Goal: Information Seeking & Learning: Learn about a topic

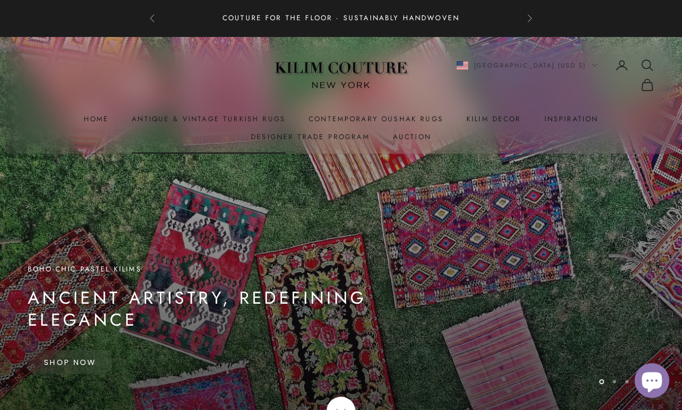
click at [156, 121] on link "Antique & Vintage Turkish Rugs" at bounding box center [209, 119] width 154 height 12
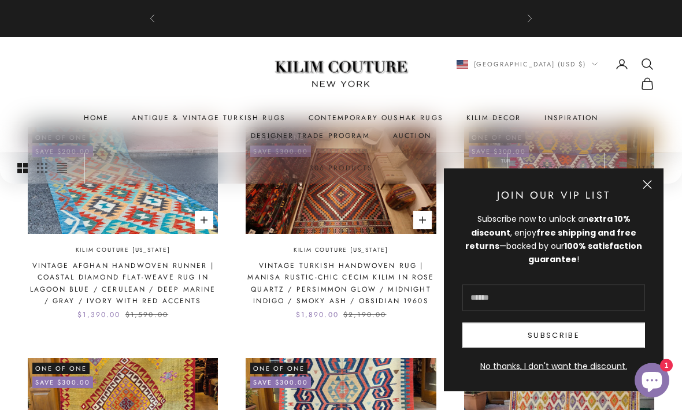
scroll to position [287, 0]
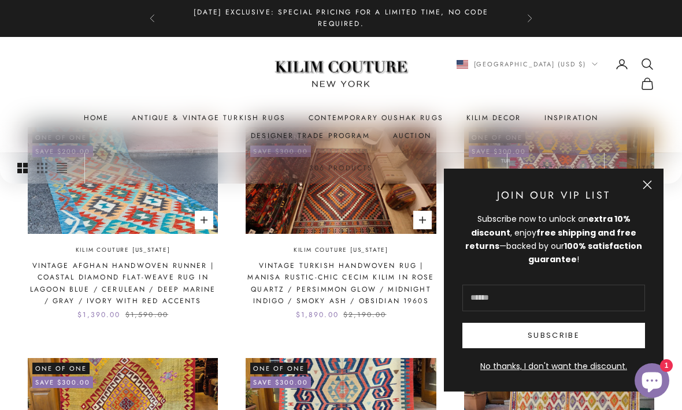
click at [647, 189] on button "Close" at bounding box center [646, 184] width 9 height 9
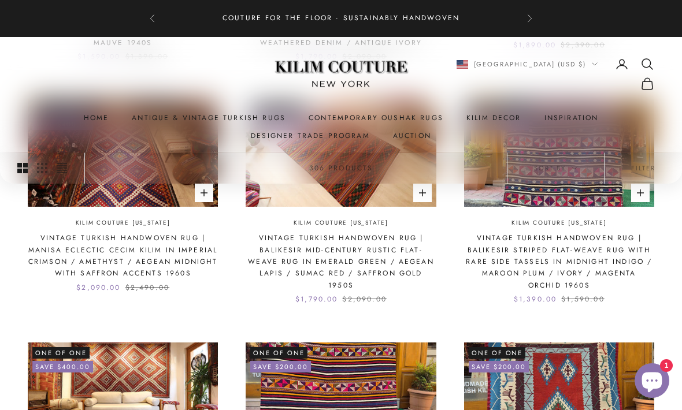
scroll to position [747, 0]
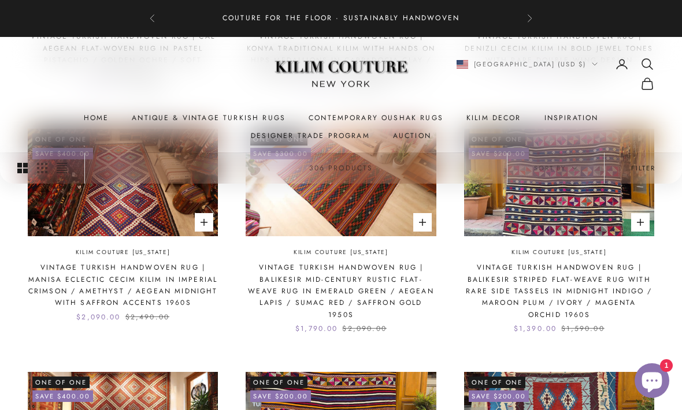
click at [655, 166] on button "Filter" at bounding box center [642, 167] width 77 height 31
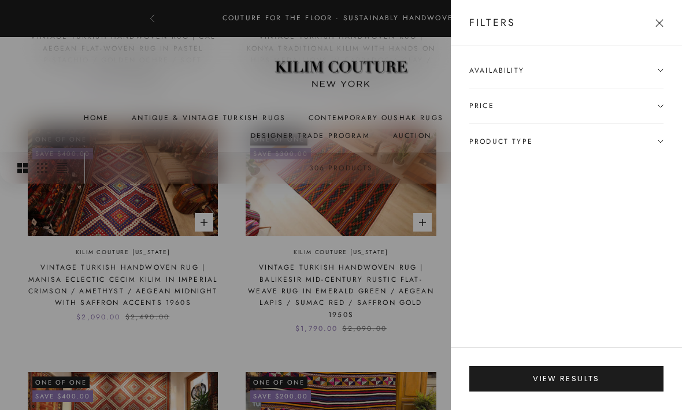
click at [661, 148] on span "Product type" at bounding box center [566, 141] width 194 height 35
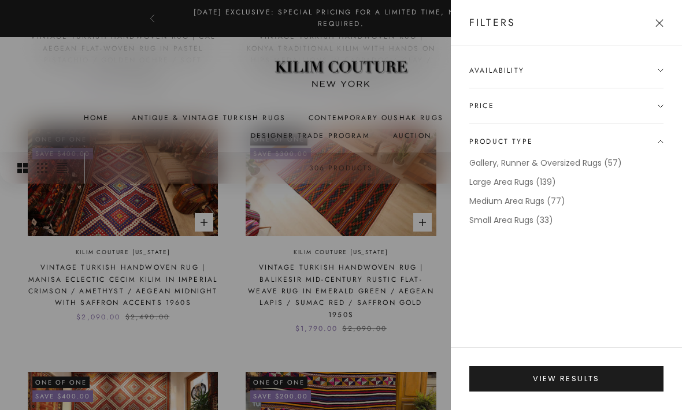
click at [669, 143] on div "Availability In stock only Price $ to $ Product type Gallery, Runner & Oversize…" at bounding box center [566, 196] width 231 height 301
click at [659, 23] on button "Close" at bounding box center [659, 23] width 8 height 8
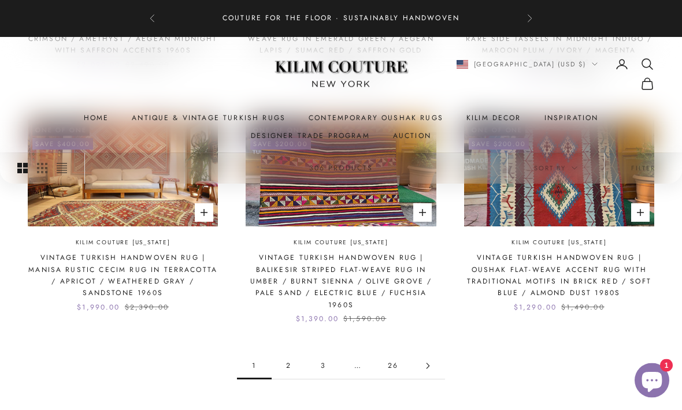
scroll to position [999, 0]
click at [281, 360] on link "2" at bounding box center [288, 366] width 35 height 26
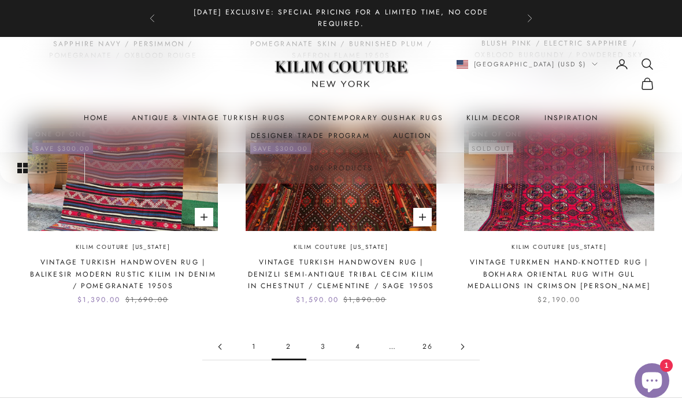
scroll to position [1005, 0]
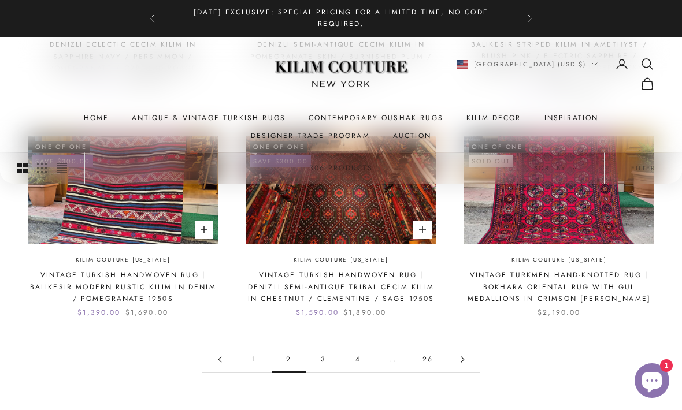
click at [470, 347] on link "Go to page 3" at bounding box center [462, 360] width 35 height 26
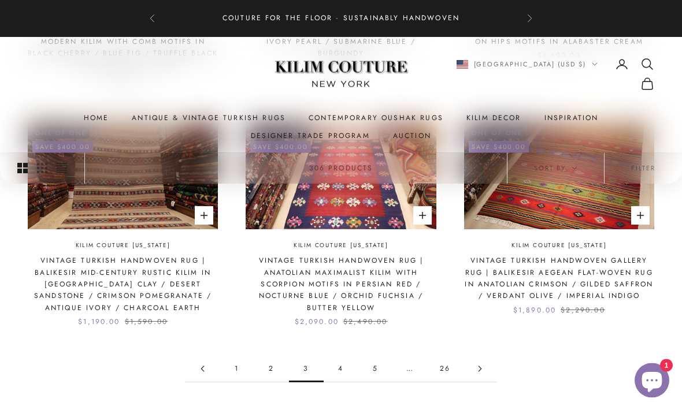
scroll to position [996, 0]
click at [483, 356] on link "Go to page 4" at bounding box center [479, 369] width 35 height 26
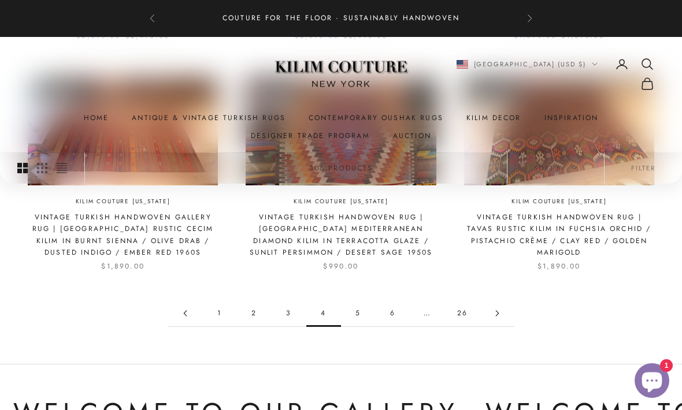
scroll to position [1124, 0]
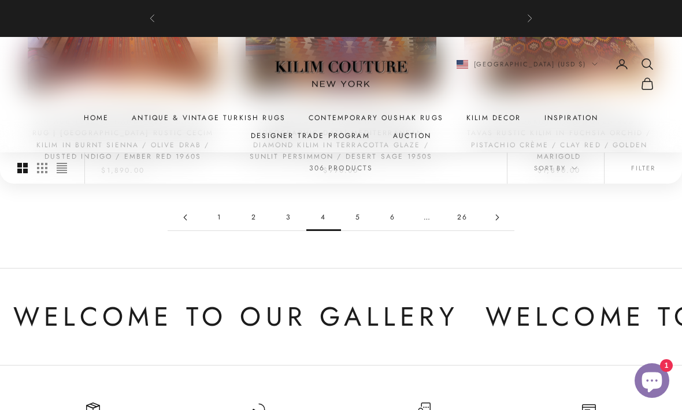
click at [369, 216] on link "5" at bounding box center [358, 217] width 35 height 26
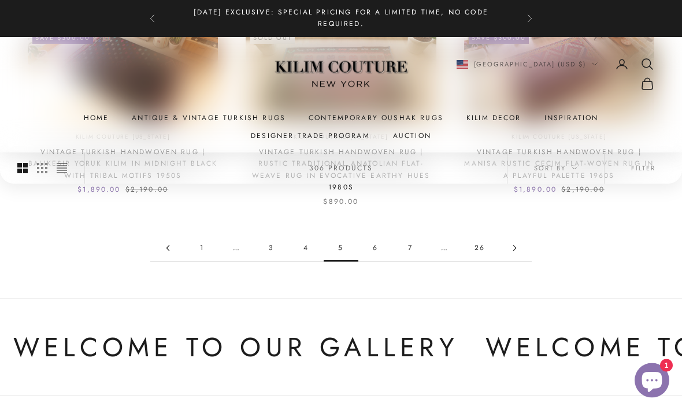
scroll to position [1099, 0]
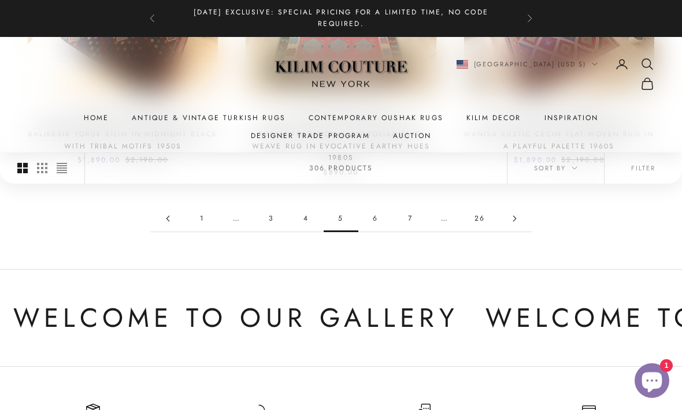
click at [520, 219] on link "Go to page 6" at bounding box center [514, 219] width 35 height 26
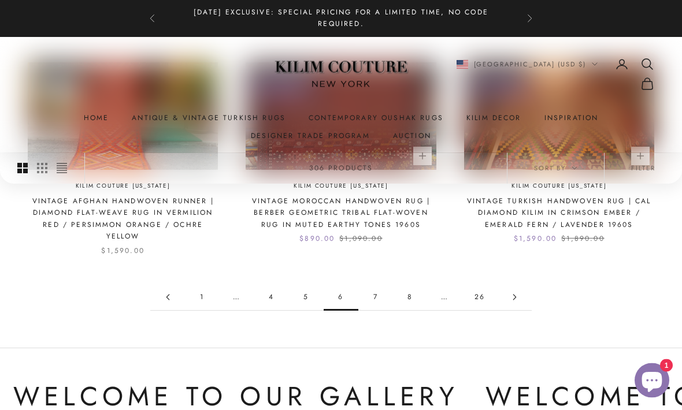
scroll to position [1019, 0]
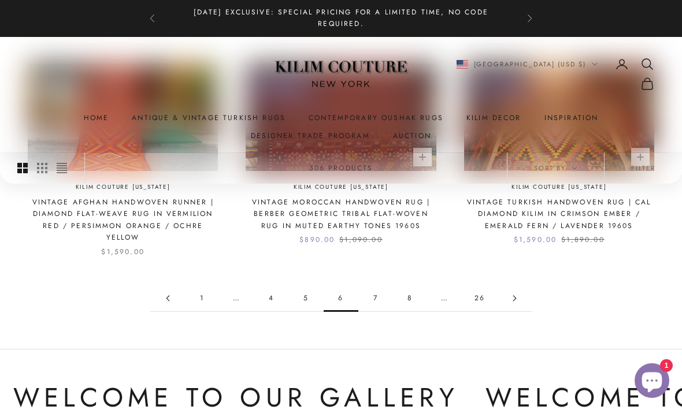
click at [521, 295] on link "Go to page 7" at bounding box center [514, 298] width 35 height 26
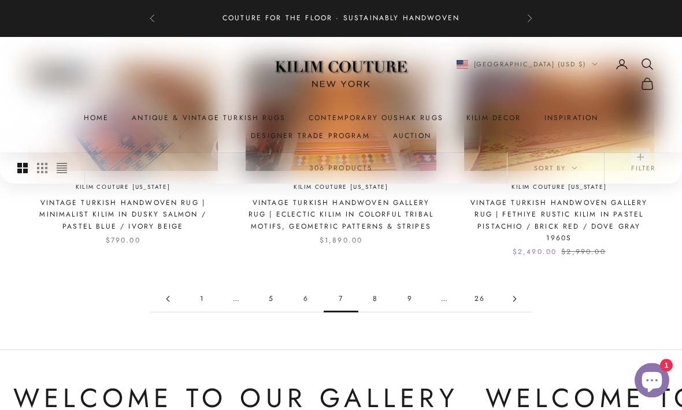
scroll to position [1029, 0]
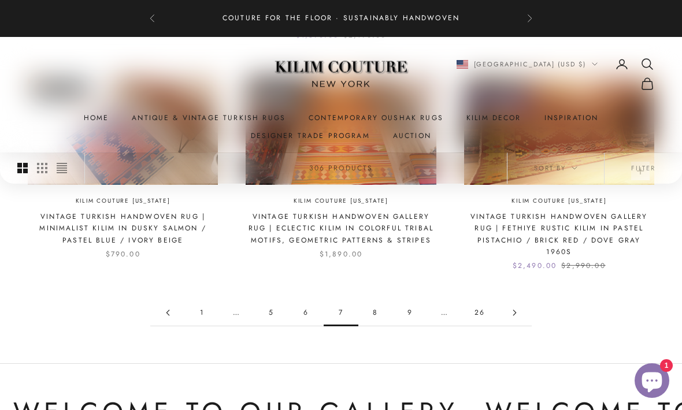
click at [514, 300] on link "Go to page 8" at bounding box center [514, 313] width 35 height 26
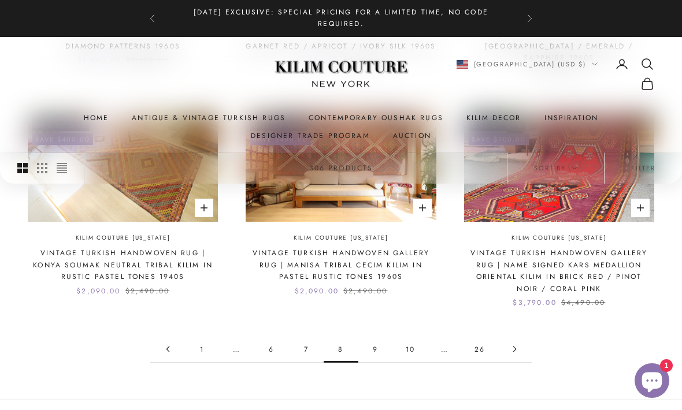
scroll to position [980, 0]
click at [519, 337] on link "Go to page 9" at bounding box center [514, 350] width 35 height 26
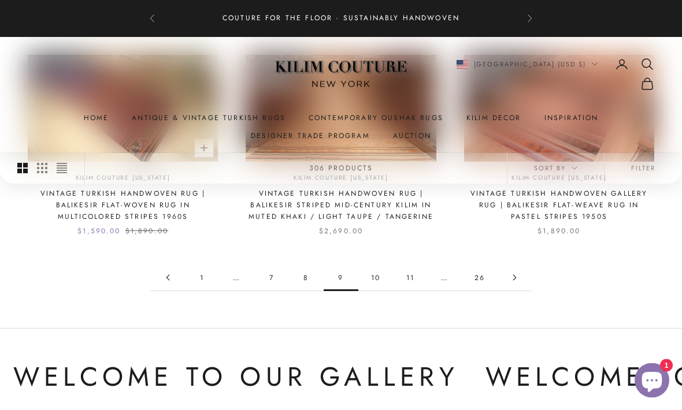
scroll to position [1052, 0]
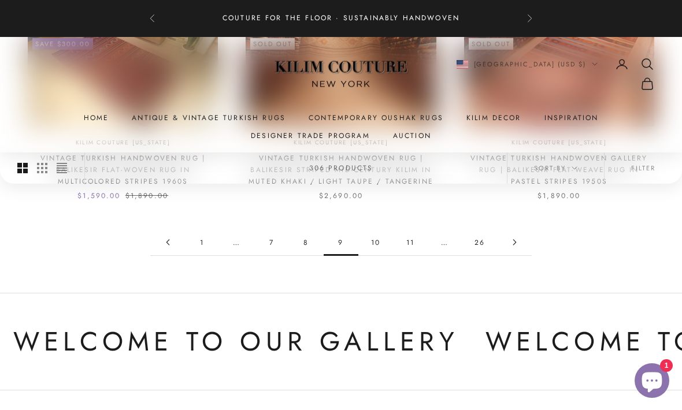
click at [518, 247] on link "Go to page 10" at bounding box center [514, 242] width 35 height 26
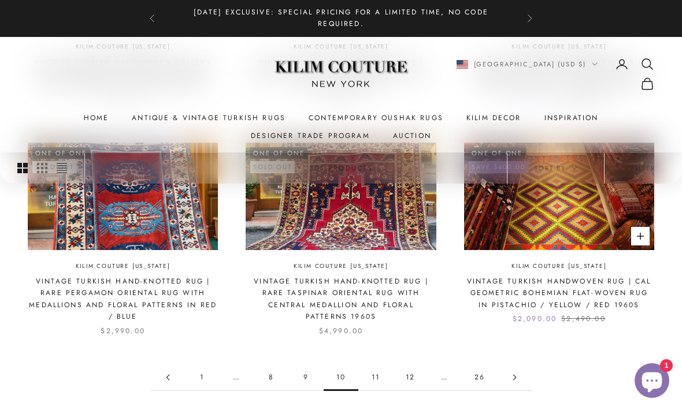
scroll to position [916, 0]
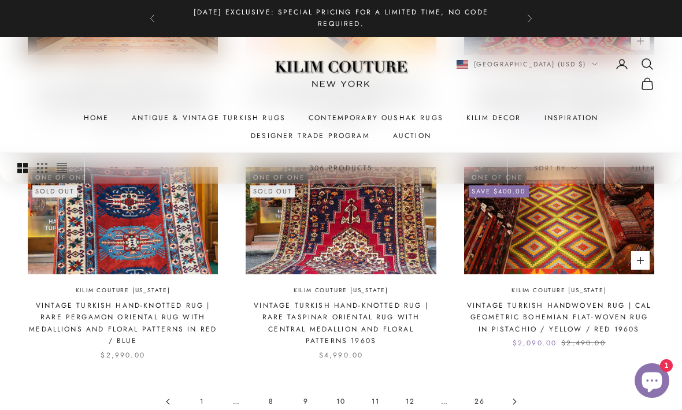
click at [526, 389] on link "Go to page 11" at bounding box center [514, 402] width 35 height 26
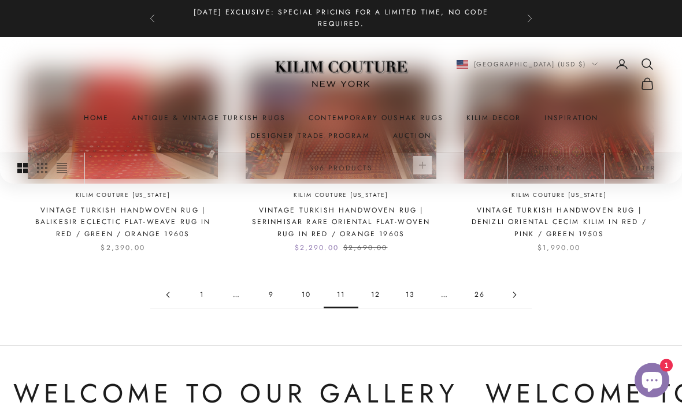
scroll to position [989, 0]
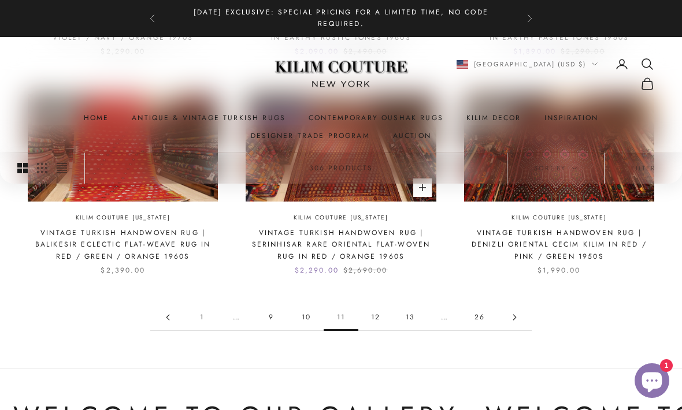
click at [515, 315] on icon "Go to page 12" at bounding box center [514, 317] width 2 height 5
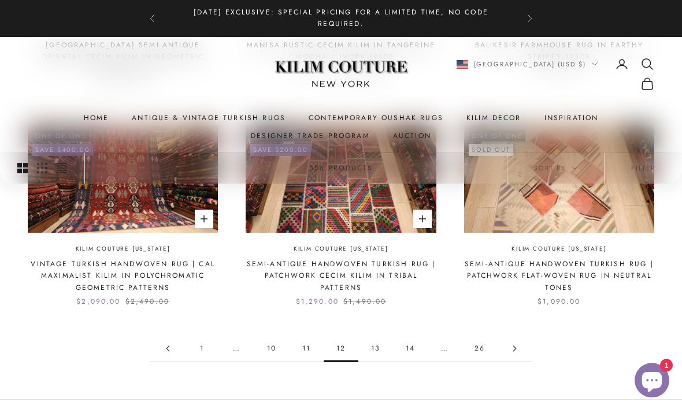
scroll to position [958, 0]
click at [485, 336] on link "26" at bounding box center [479, 349] width 35 height 26
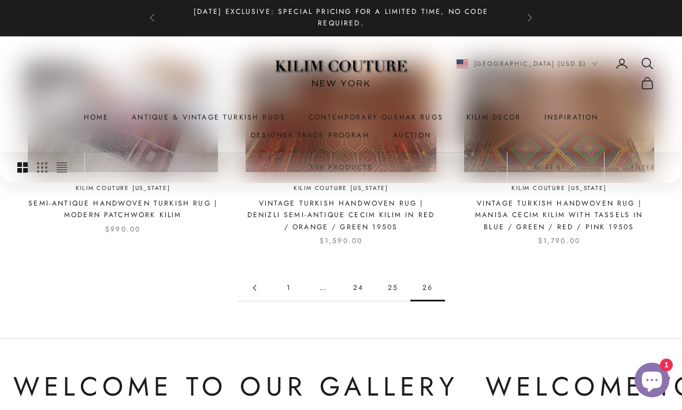
scroll to position [568, 0]
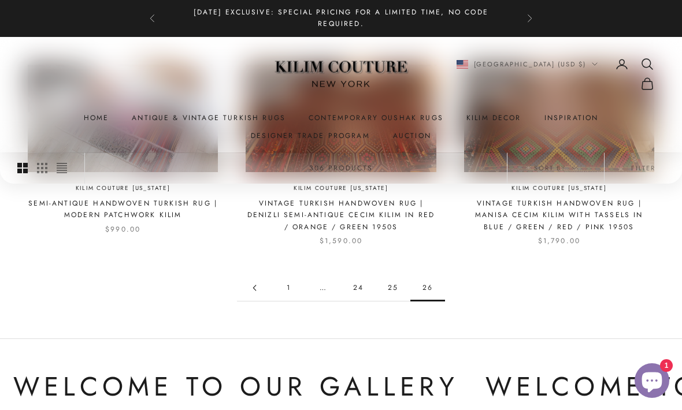
click at [398, 281] on link "25" at bounding box center [392, 288] width 35 height 26
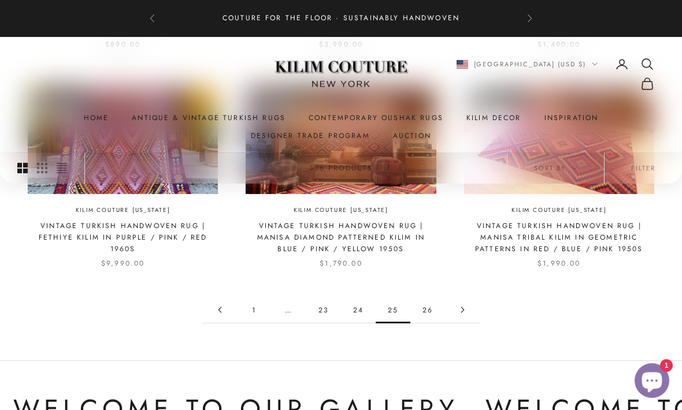
scroll to position [987, 0]
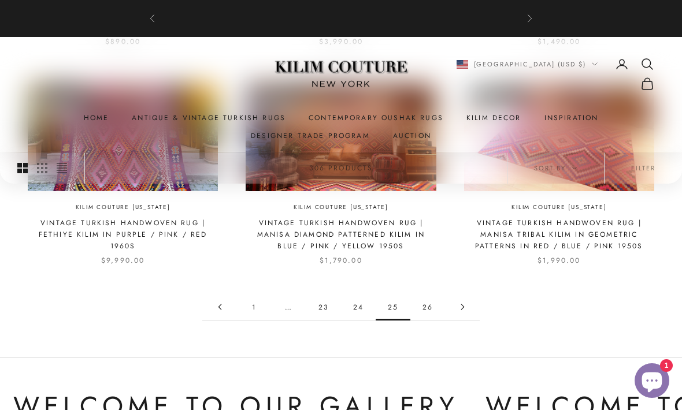
click at [362, 302] on link "24" at bounding box center [358, 307] width 35 height 26
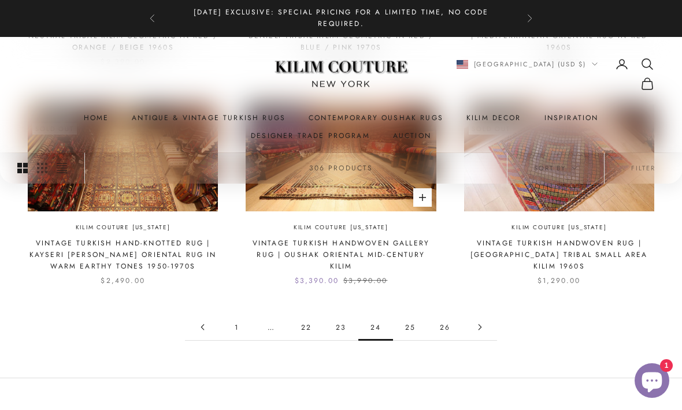
scroll to position [1018, 0]
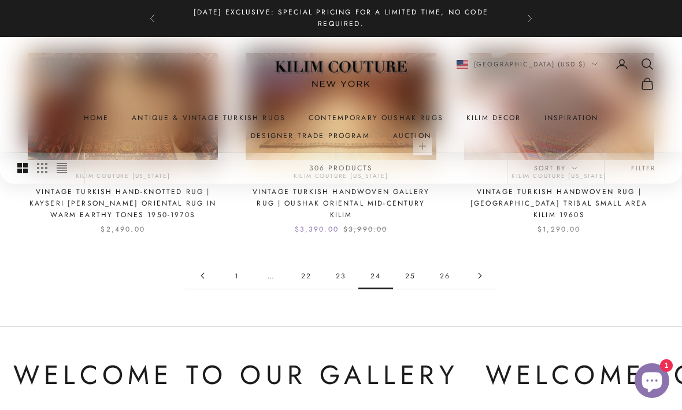
click at [348, 276] on link "23" at bounding box center [340, 276] width 35 height 26
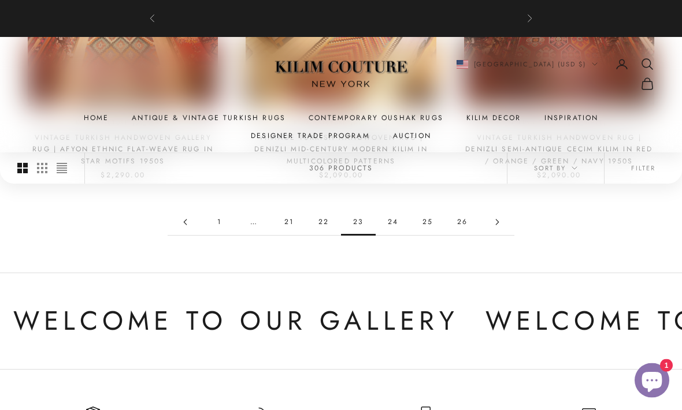
scroll to position [1084, 0]
click at [338, 209] on link "22" at bounding box center [323, 222] width 35 height 26
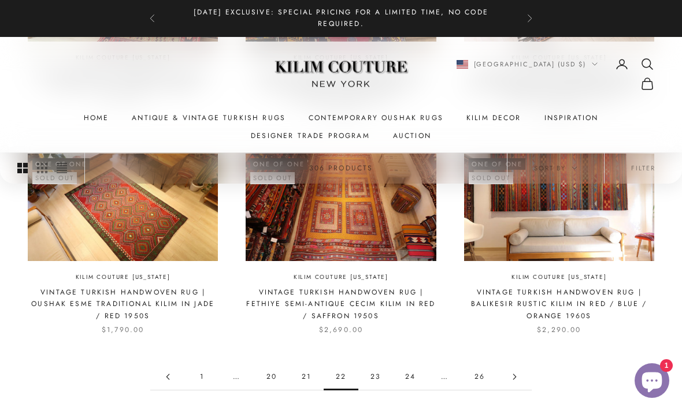
scroll to position [940, 0]
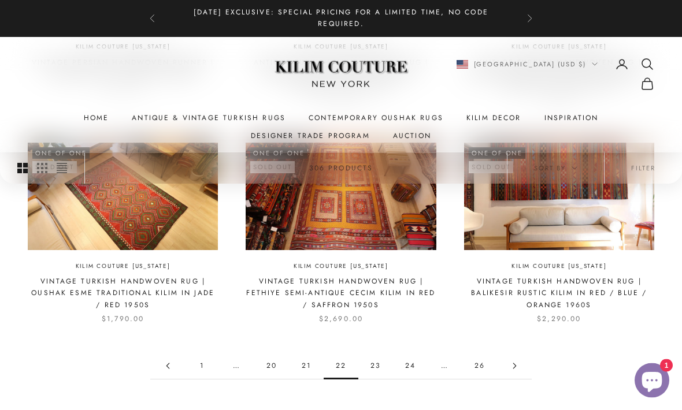
click at [315, 353] on link "21" at bounding box center [306, 366] width 35 height 26
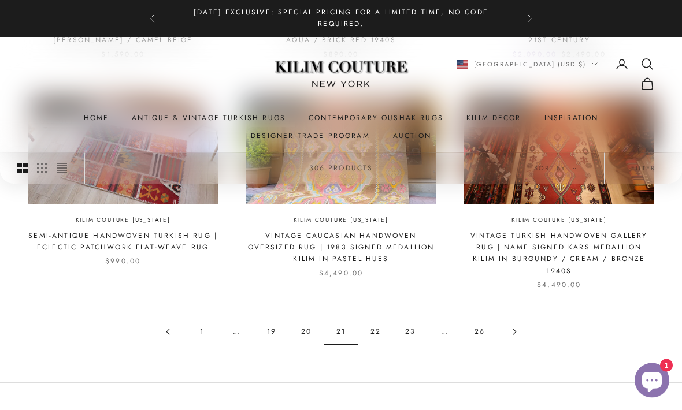
scroll to position [974, 0]
click at [316, 319] on link "20" at bounding box center [306, 332] width 35 height 26
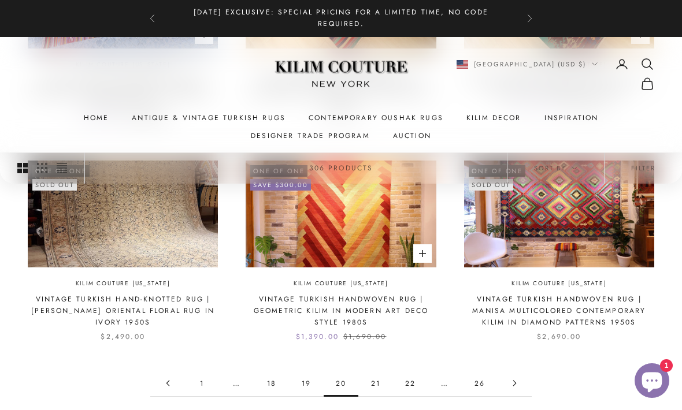
scroll to position [928, 0]
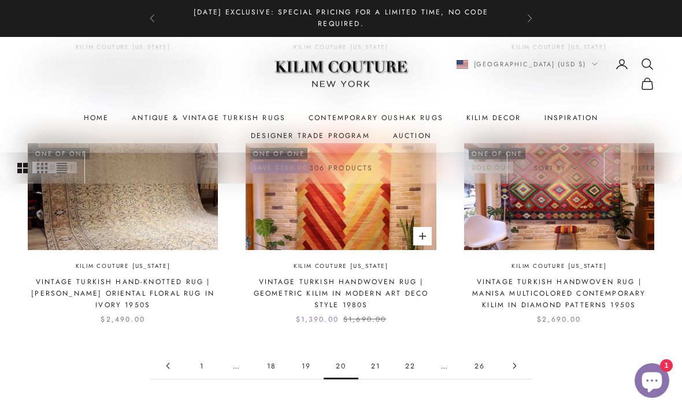
click at [305, 353] on link "19" at bounding box center [306, 366] width 35 height 26
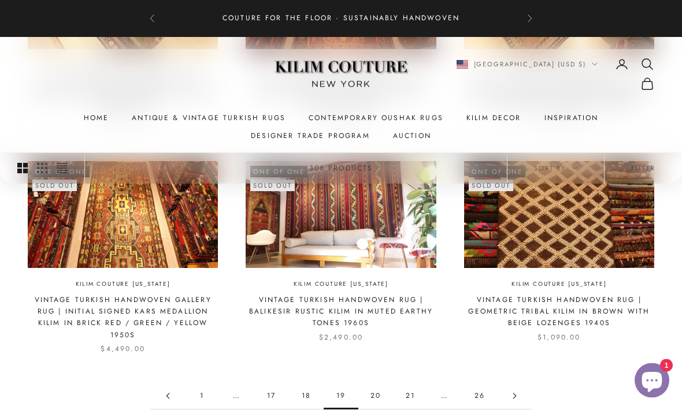
scroll to position [913, 0]
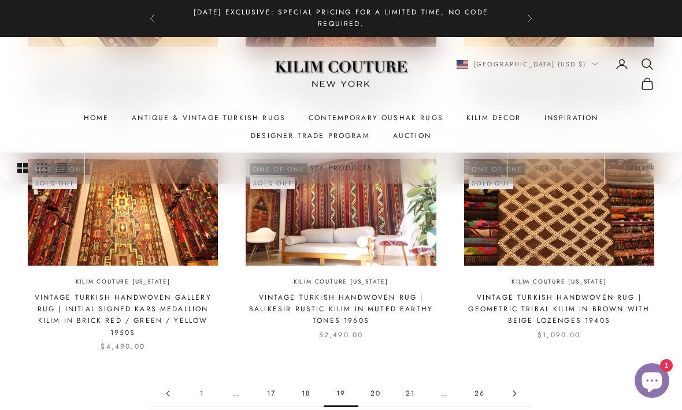
click at [307, 386] on link "18" at bounding box center [306, 394] width 35 height 26
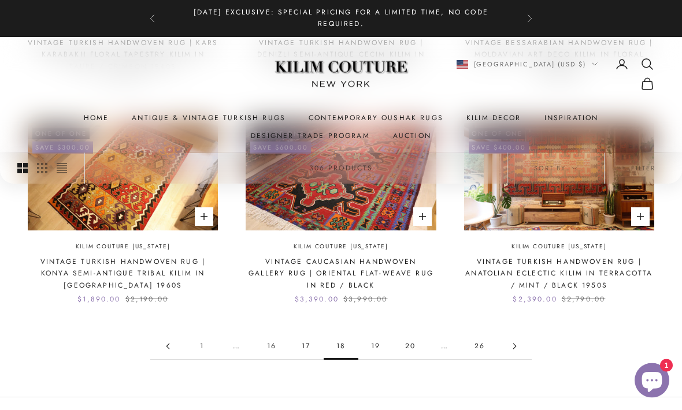
scroll to position [961, 0]
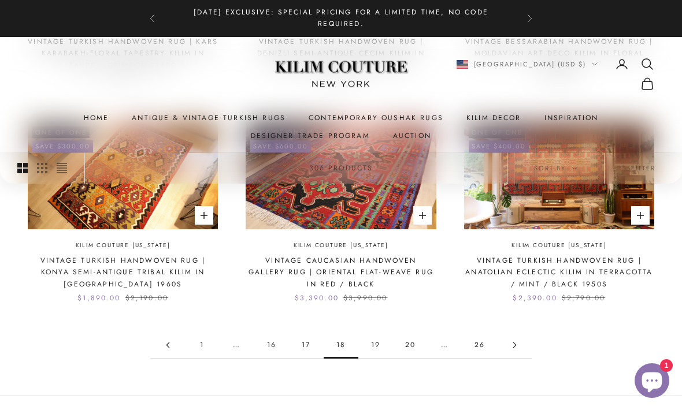
click at [310, 332] on link "17" at bounding box center [306, 345] width 35 height 26
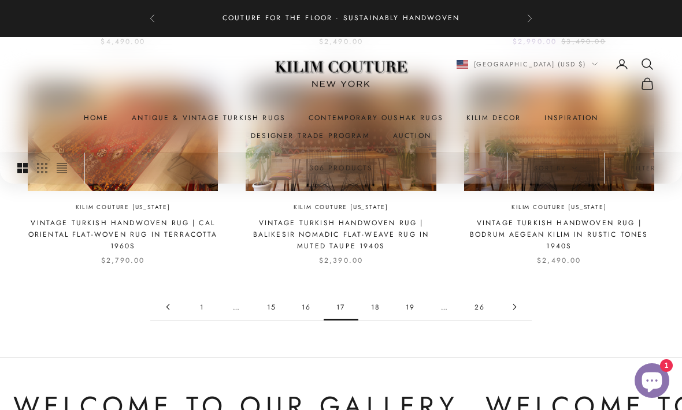
scroll to position [1062, 0]
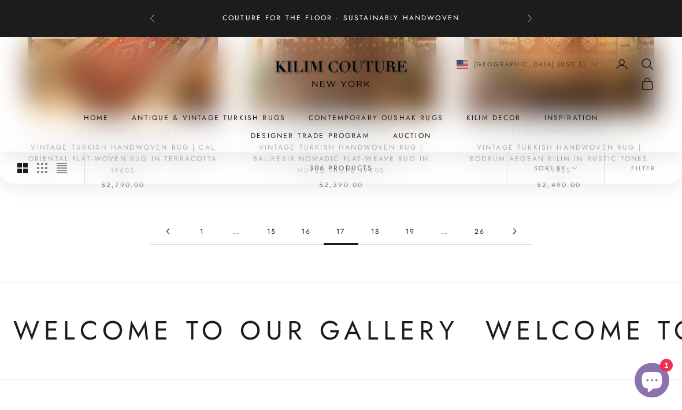
click at [314, 236] on link "16" at bounding box center [306, 232] width 35 height 26
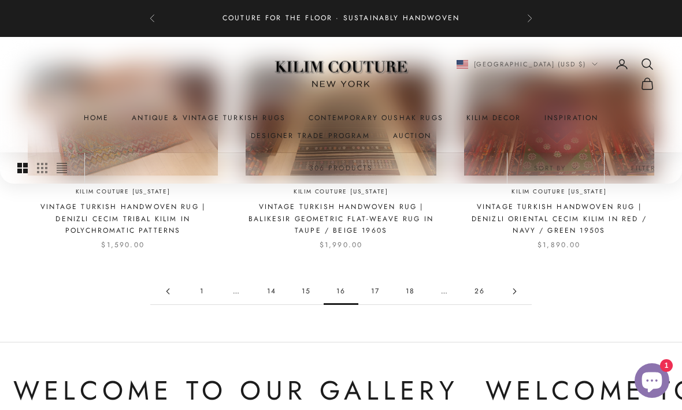
scroll to position [1024, 0]
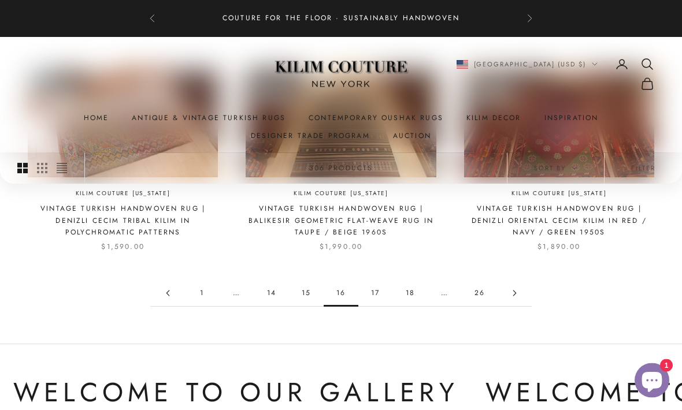
click at [304, 281] on link "15" at bounding box center [306, 294] width 35 height 26
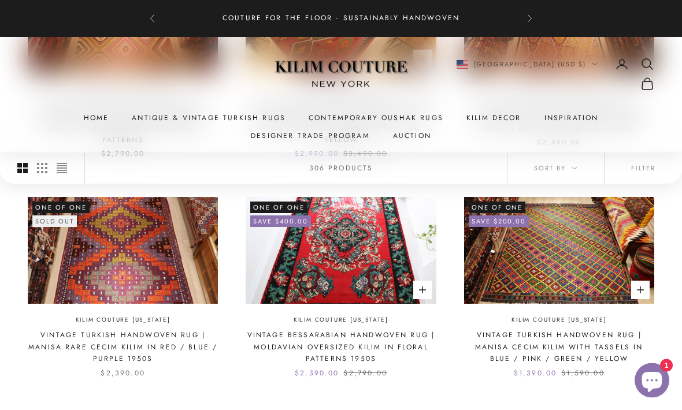
scroll to position [898, 0]
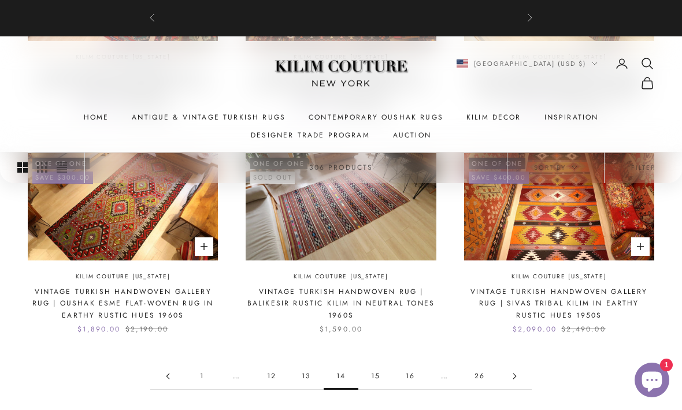
scroll to position [930, 0]
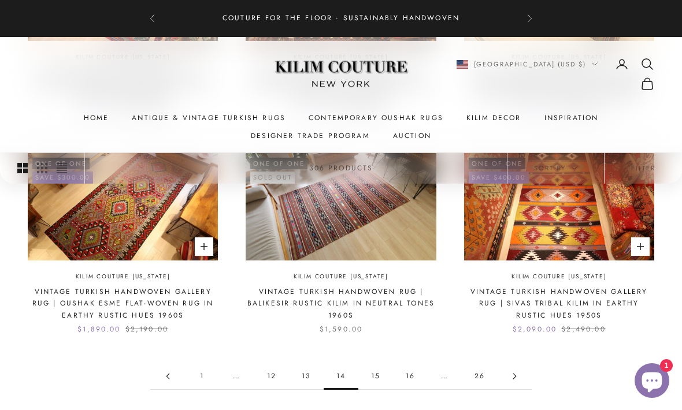
click at [312, 363] on link "13" at bounding box center [306, 376] width 35 height 26
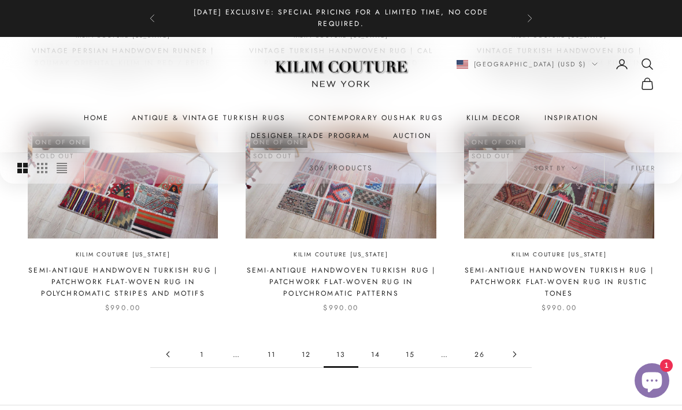
scroll to position [940, 0]
click at [291, 354] on link "12" at bounding box center [306, 354] width 35 height 26
